Goal: Information Seeking & Learning: Learn about a topic

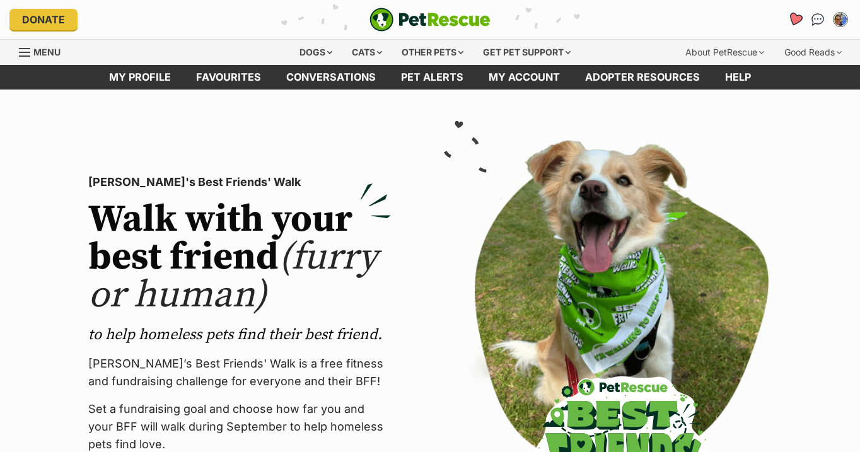
click at [795, 17] on icon "Favourites" at bounding box center [795, 19] width 15 height 15
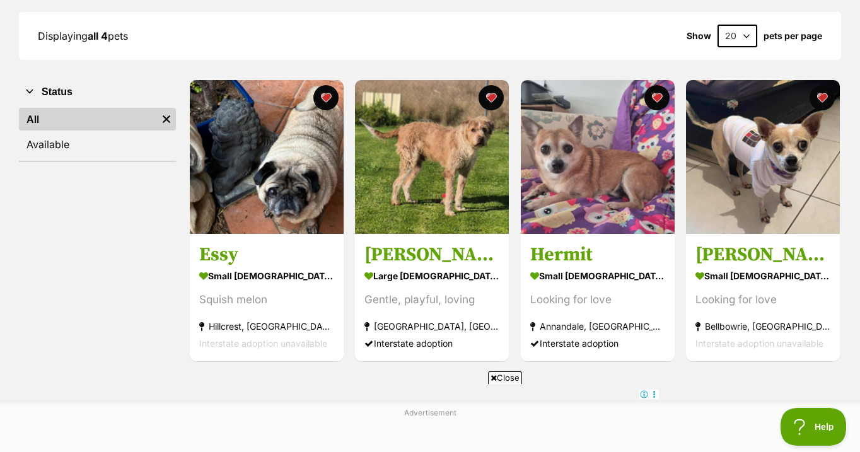
scroll to position [182, 0]
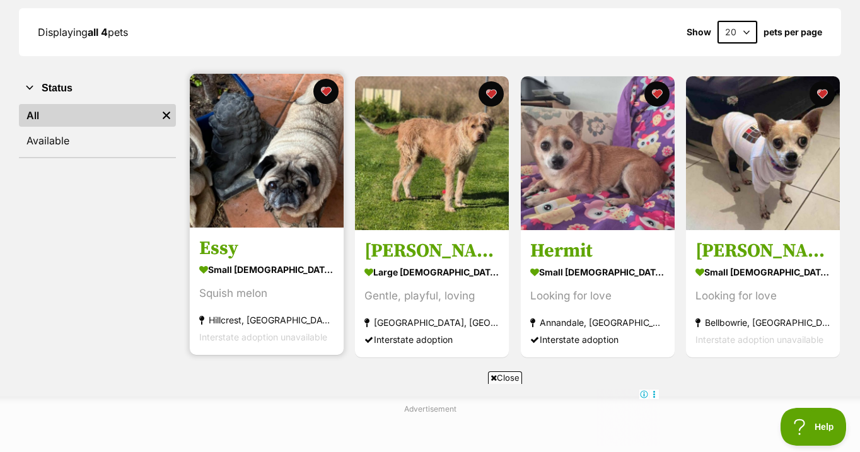
click at [291, 156] on img at bounding box center [267, 151] width 154 height 154
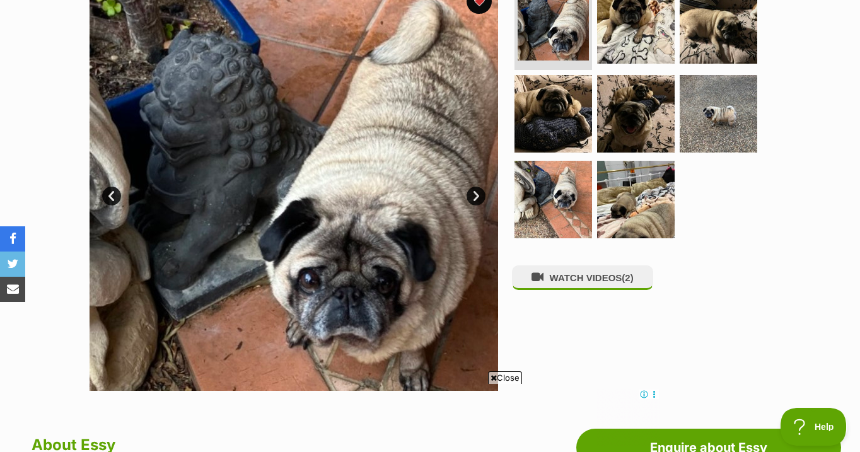
scroll to position [280, 0]
click at [474, 194] on link "Next" at bounding box center [476, 196] width 19 height 19
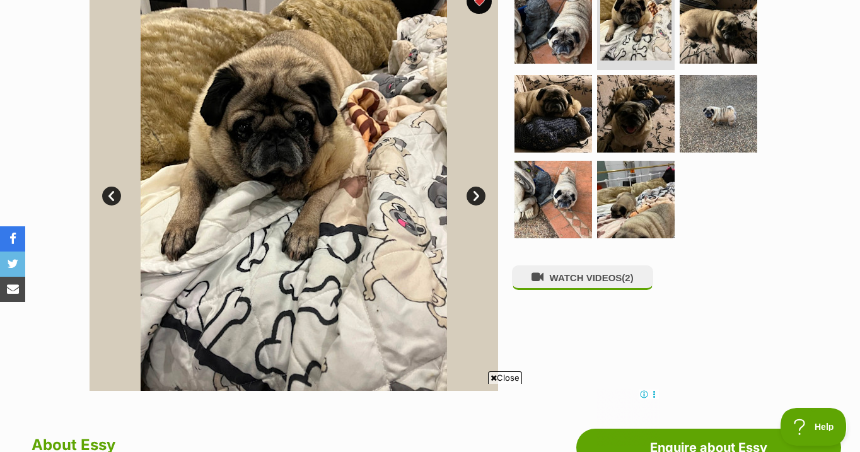
click at [474, 194] on link "Next" at bounding box center [476, 196] width 19 height 19
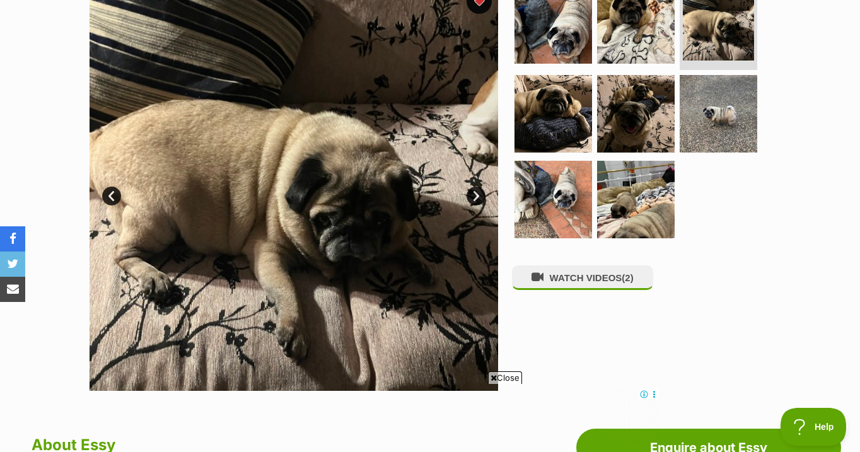
click at [474, 194] on link "Next" at bounding box center [476, 196] width 19 height 19
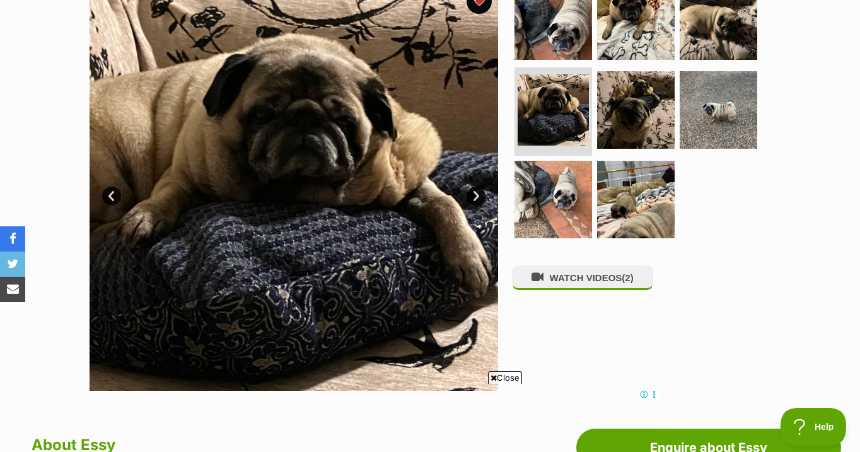
click at [474, 194] on link "Next" at bounding box center [476, 196] width 19 height 19
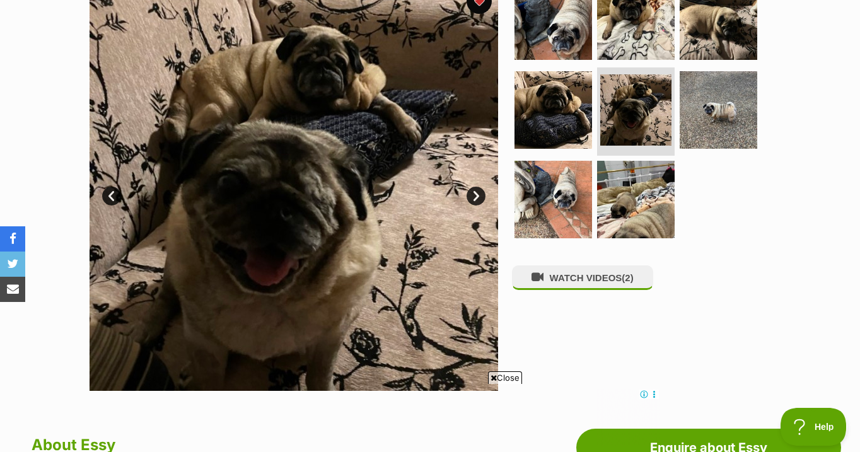
click at [474, 194] on link "Next" at bounding box center [476, 196] width 19 height 19
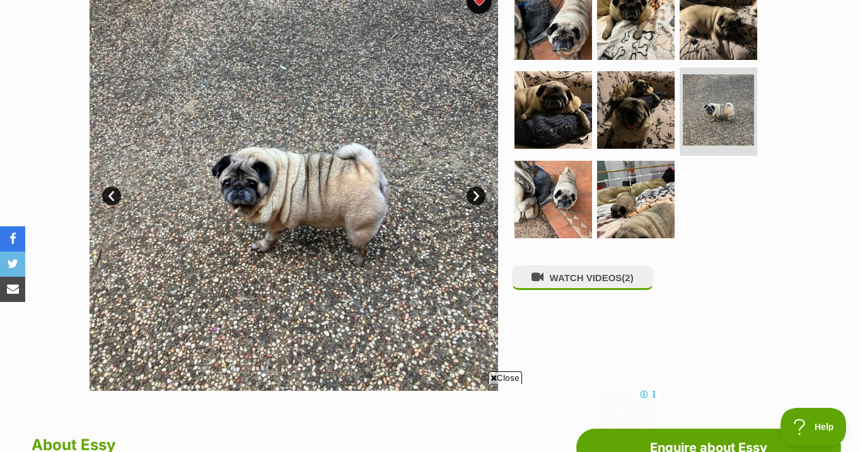
click at [474, 194] on link "Next" at bounding box center [476, 196] width 19 height 19
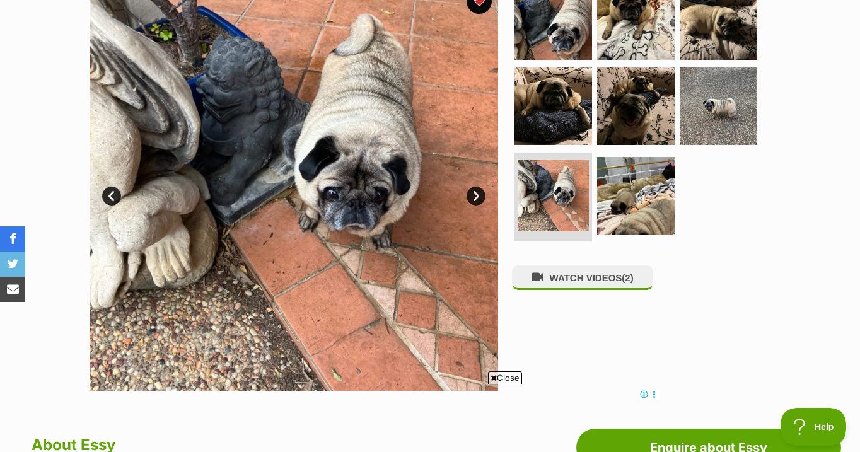
click at [474, 194] on link "Next" at bounding box center [476, 196] width 19 height 19
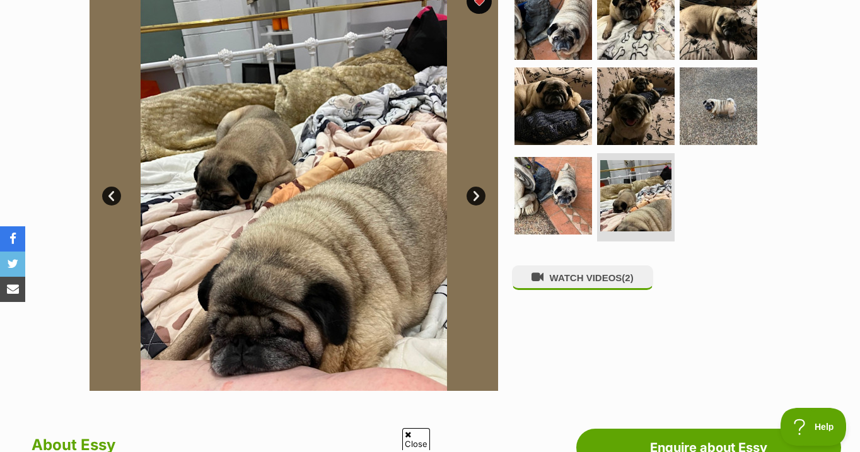
click at [474, 194] on link "Next" at bounding box center [476, 196] width 19 height 19
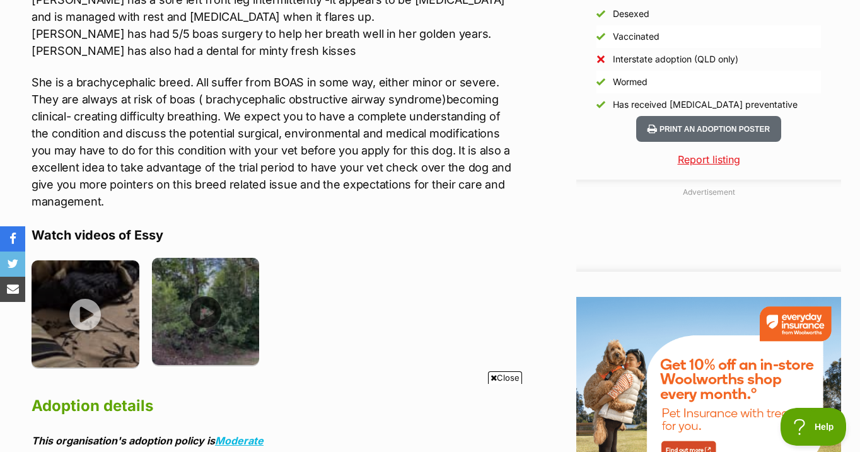
scroll to position [0, 0]
click at [206, 308] on img at bounding box center [206, 312] width 108 height 108
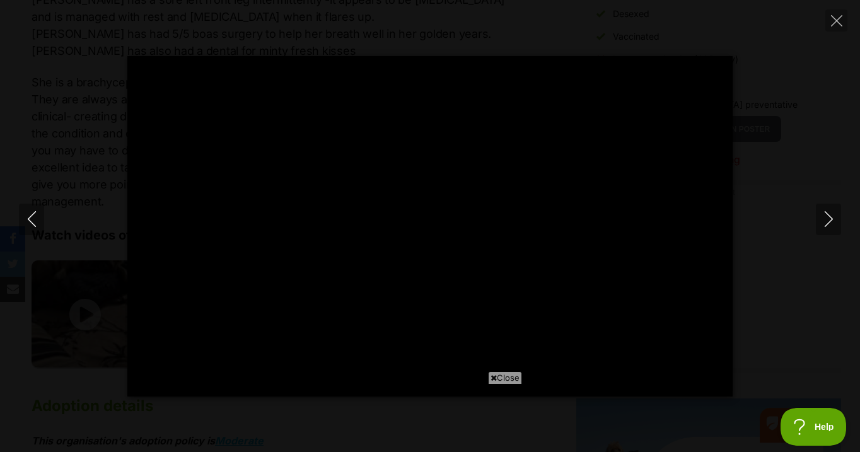
click at [508, 376] on span "Close" at bounding box center [505, 377] width 34 height 13
type input "100"
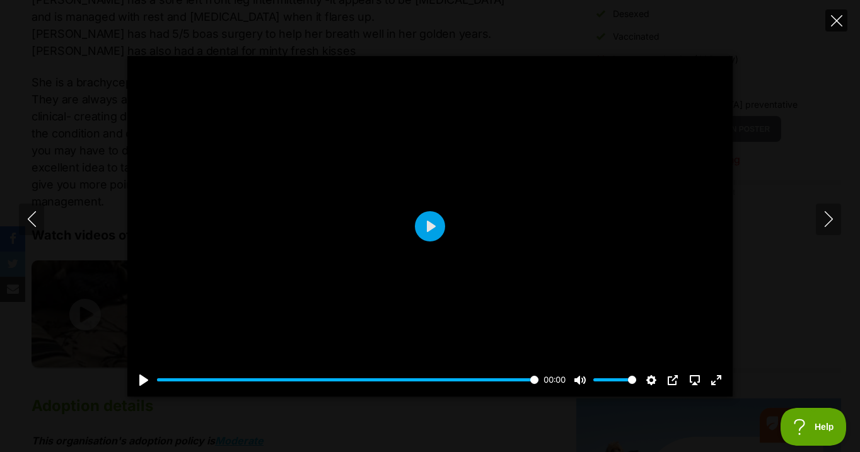
click at [836, 20] on icon "Close" at bounding box center [836, 20] width 11 height 11
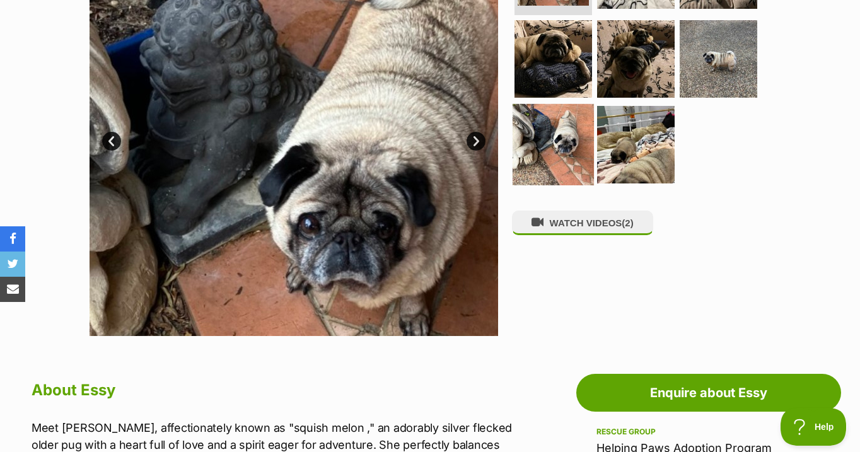
scroll to position [334, 0]
